Goal: Task Accomplishment & Management: Use online tool/utility

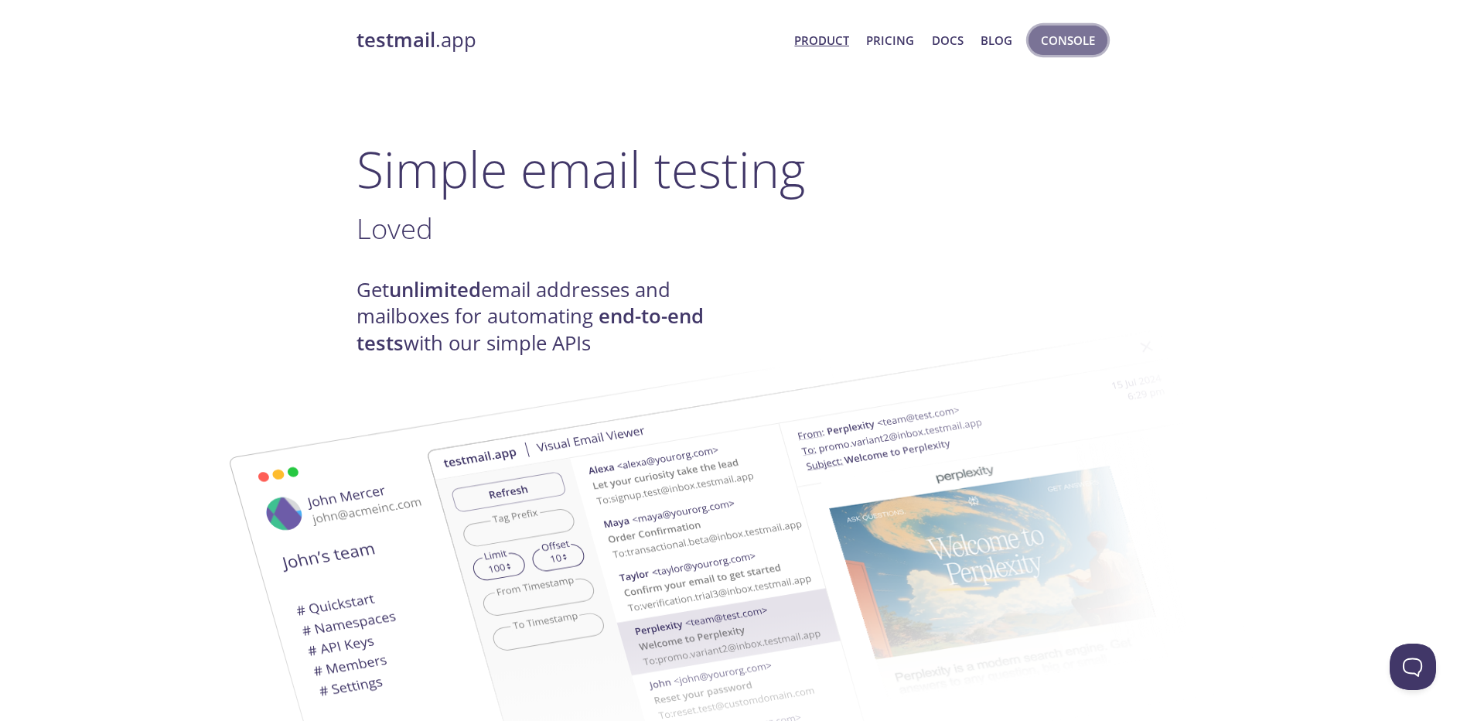
click at [1049, 49] on span "Console" at bounding box center [1068, 40] width 54 height 20
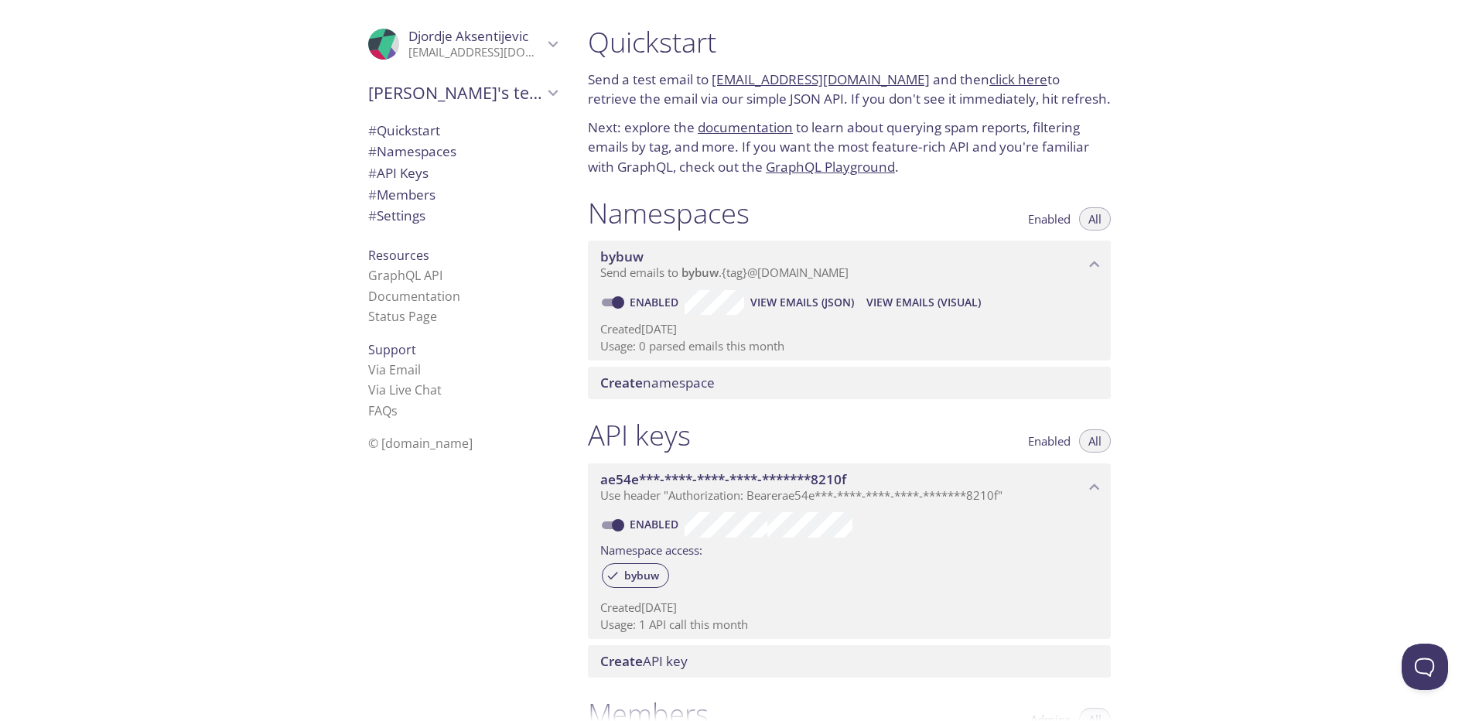
click at [813, 295] on span "View Emails (JSON)" at bounding box center [802, 302] width 104 height 19
click at [896, 301] on span "View Emails (Visual)" at bounding box center [923, 302] width 114 height 19
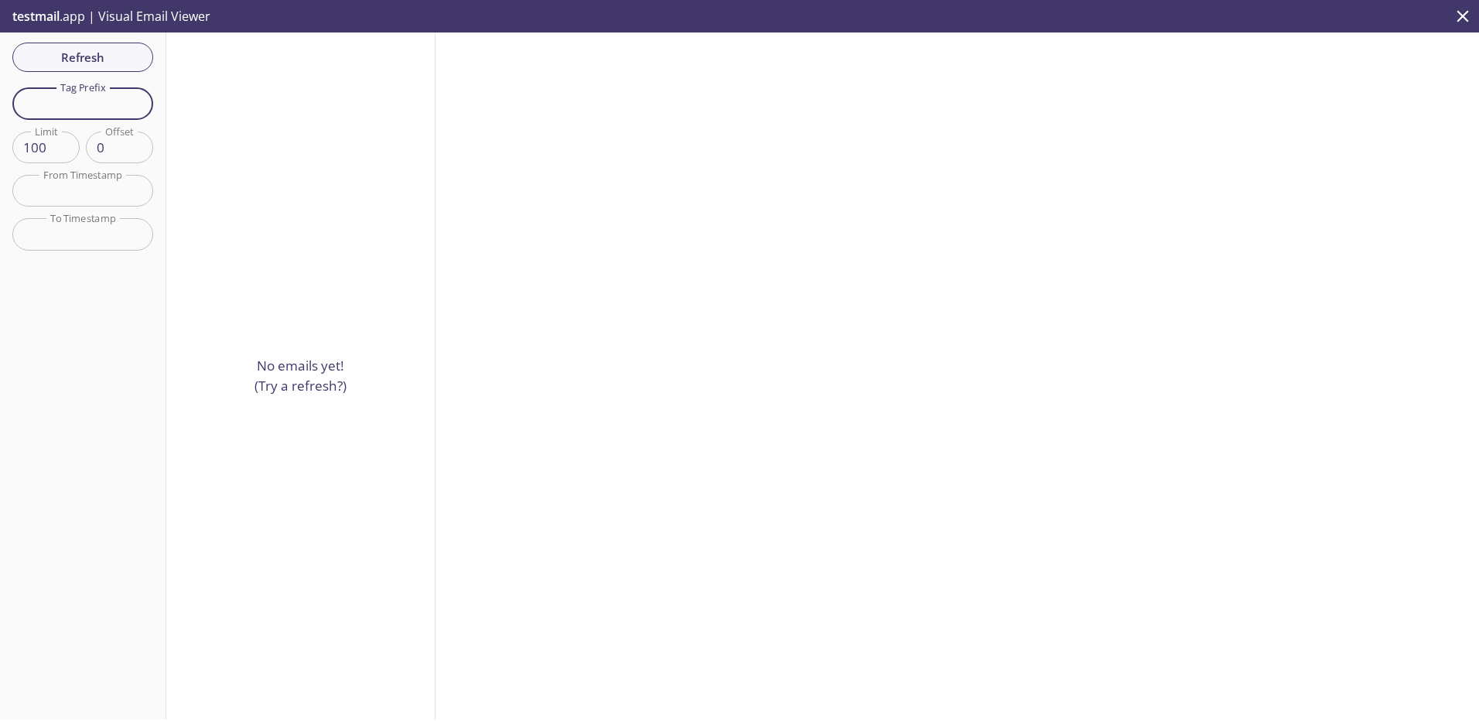
click at [79, 103] on input "text" at bounding box center [82, 103] width 141 height 32
paste input "[EMAIL_ADDRESS][DOMAIN_NAME]"
click at [102, 57] on div "Refresh Filters Tag Prefix [EMAIL_ADDRESS][DOMAIN_NAME] Tag Prefix Limit 100 Li…" at bounding box center [83, 375] width 166 height 687
drag, startPoint x: 69, startPoint y: 105, endPoint x: -3, endPoint y: 98, distance: 72.3
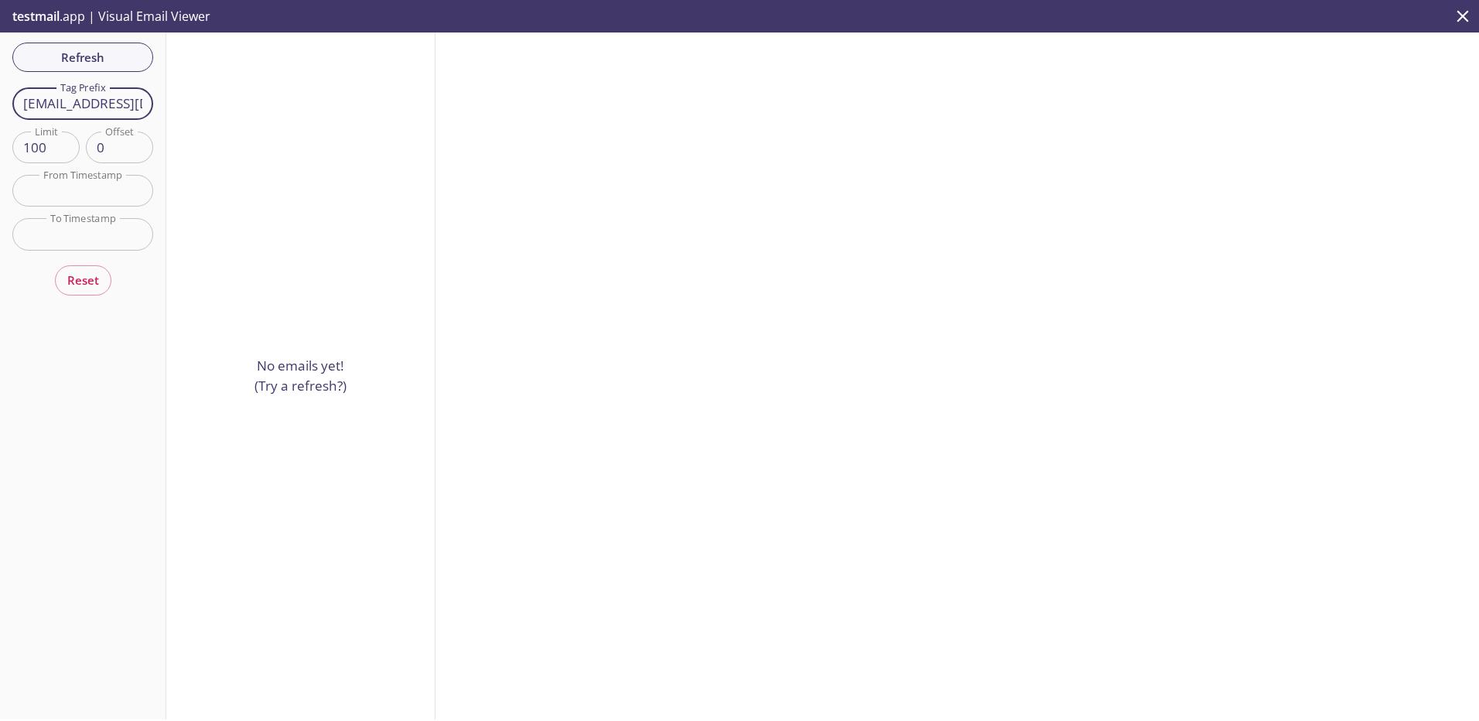
click at [0, 98] on html ".cls-1 { fill: #6d5ca8; } .cls-2 { fill: #3fc191; } .cls-3 { fill: #3b4752; } .…" at bounding box center [739, 360] width 1479 height 721
click at [403, 77] on div "Refresh Filters Tag Prefix [EMAIL_ADDRESS][DOMAIN_NAME] Tag Prefix Limit 100 Li…" at bounding box center [739, 375] width 1479 height 687
type input "tetrix"
click at [109, 63] on div "Refresh Filters Tag Prefix tetrix Tag Prefix Limit 100 Limit Offset 0 Offset Fr…" at bounding box center [83, 375] width 166 height 687
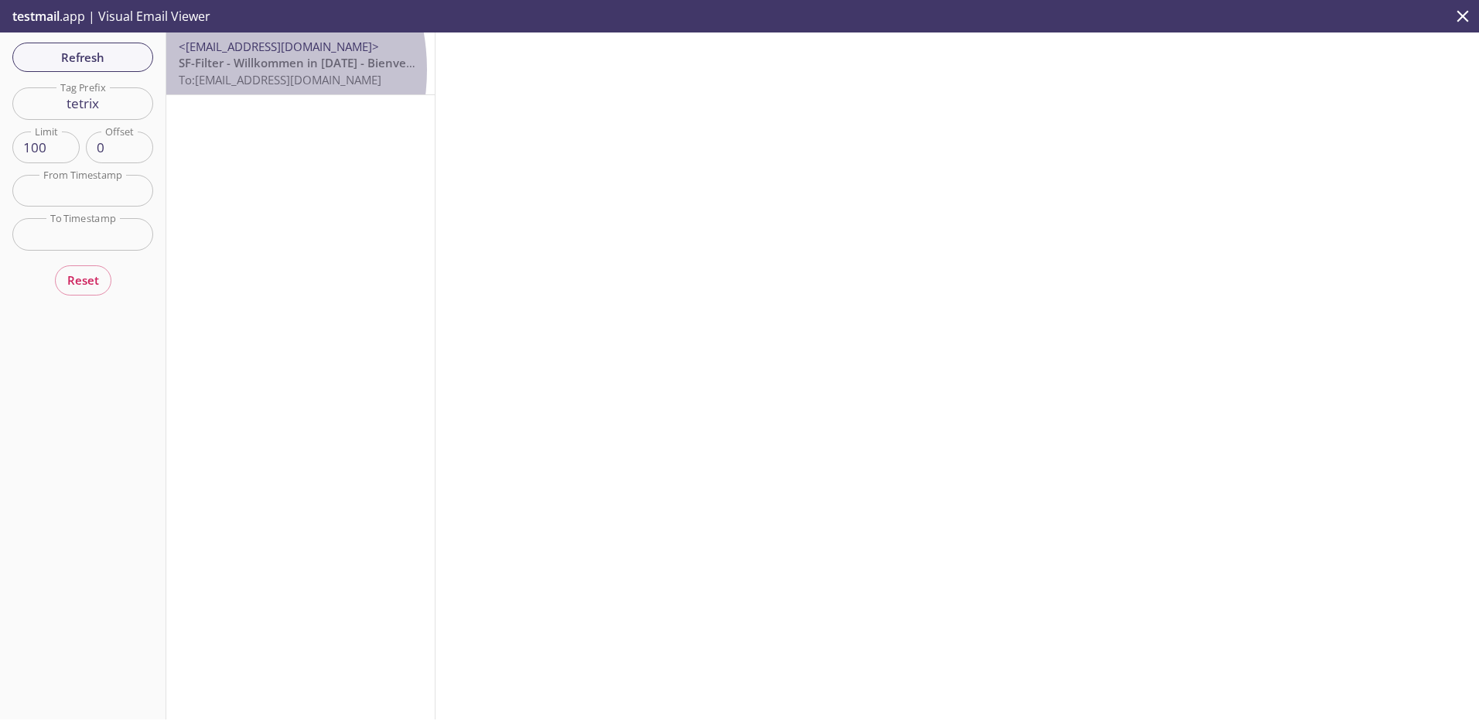
click at [212, 70] on span "SF-Filter - Willkommen in [DATE] - Bienvenue en 2025" at bounding box center [328, 62] width 298 height 15
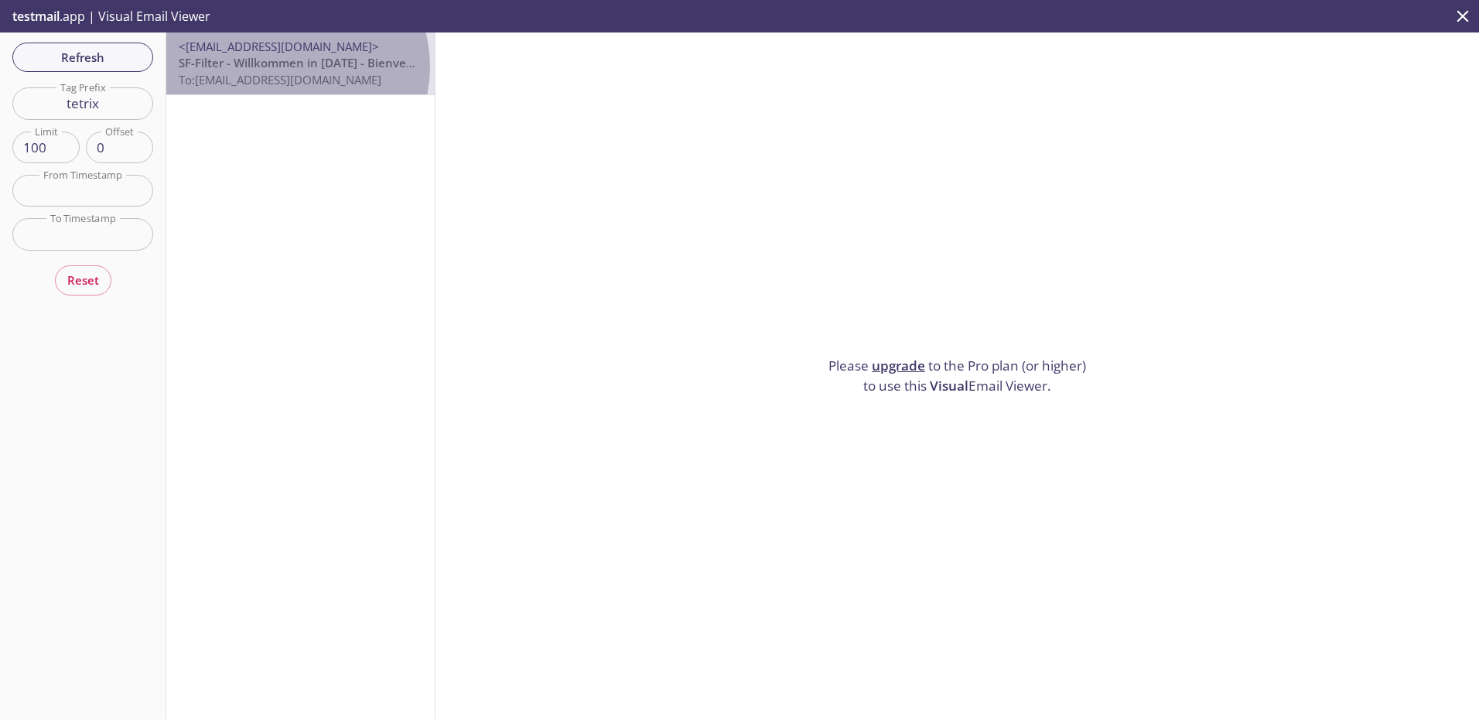
click at [295, 67] on span "SF-Filter - Willkommen in [DATE] - Bienvenue en 2025" at bounding box center [328, 62] width 298 height 15
